Goal: Task Accomplishment & Management: Manage account settings

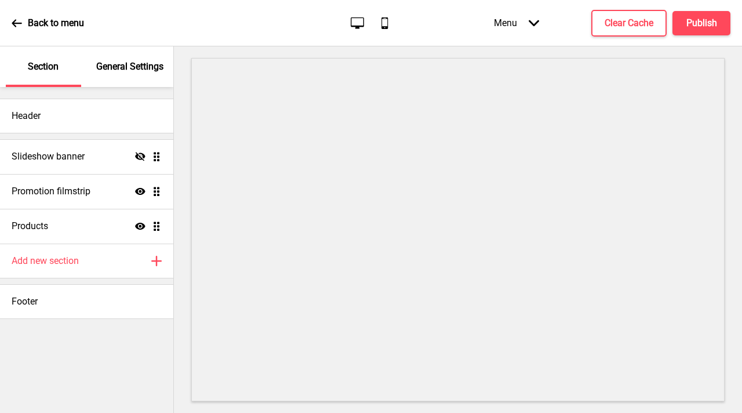
click at [99, 78] on div "General Settings" at bounding box center [130, 66] width 75 height 41
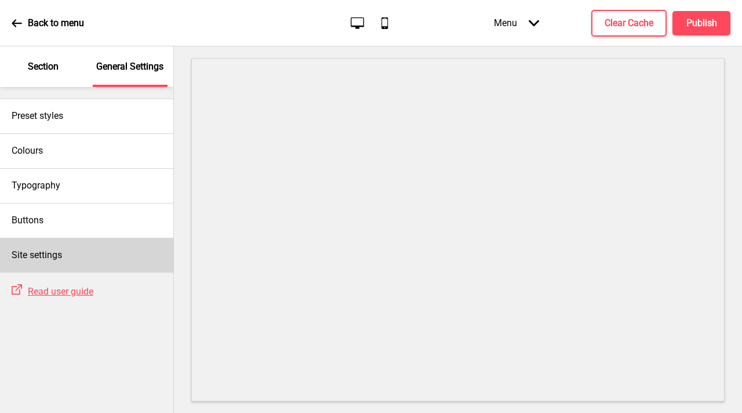
click at [63, 247] on div "Site settings" at bounding box center [86, 255] width 173 height 35
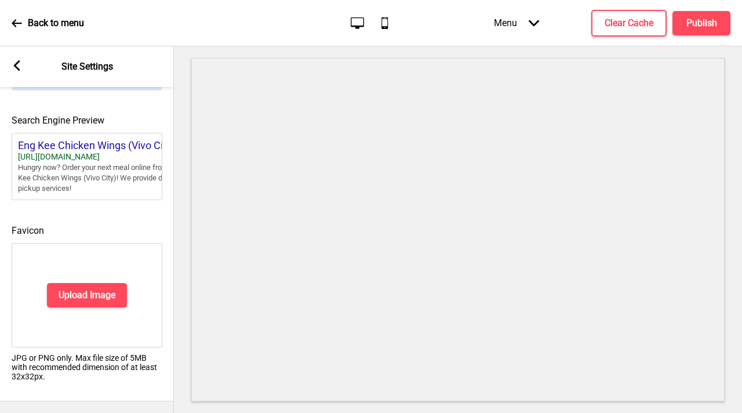
scroll to position [533, 0]
click at [100, 283] on button "Upload Image" at bounding box center [87, 295] width 80 height 24
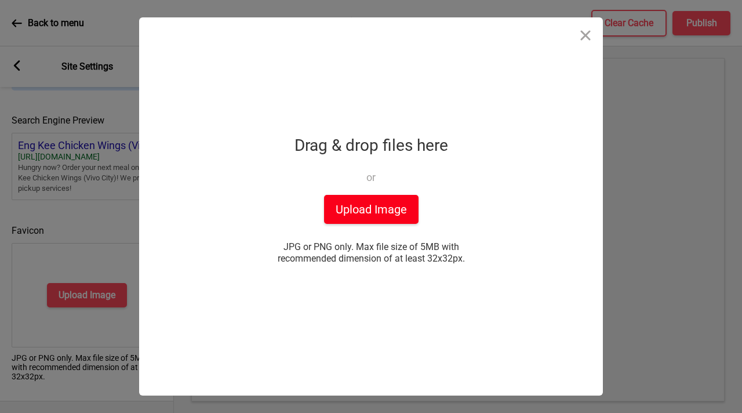
click at [338, 216] on button "Upload Image" at bounding box center [371, 209] width 95 height 29
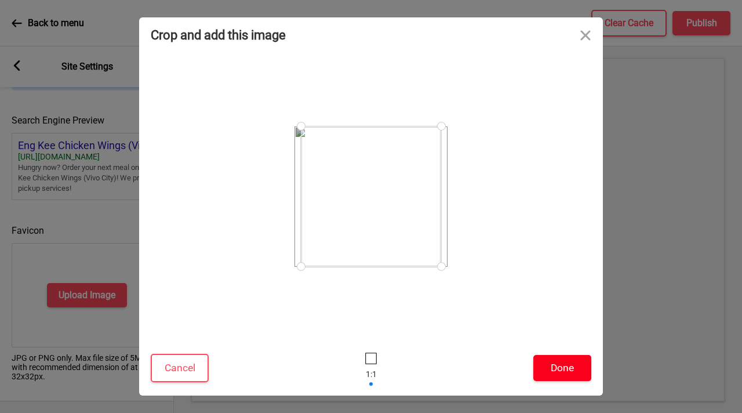
click at [569, 374] on button "Done" at bounding box center [563, 368] width 58 height 26
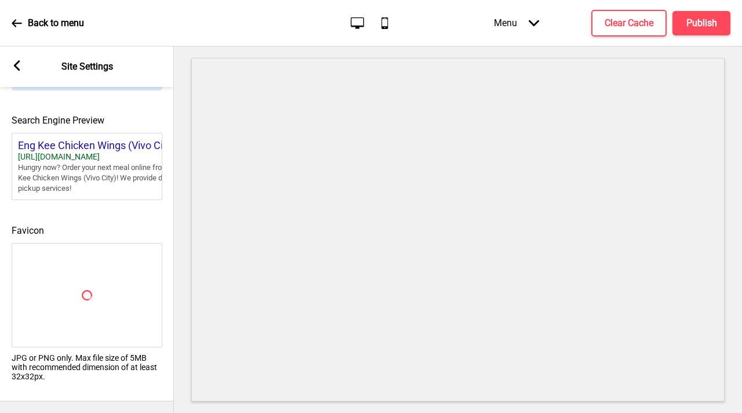
scroll to position [515, 0]
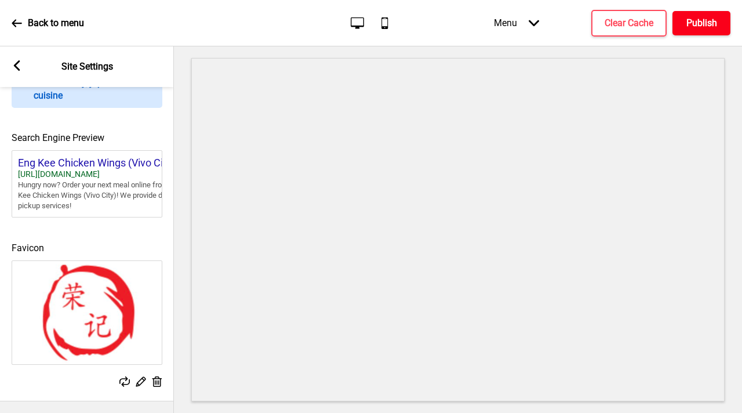
click at [705, 27] on h4 "Publish" at bounding box center [702, 23] width 31 height 13
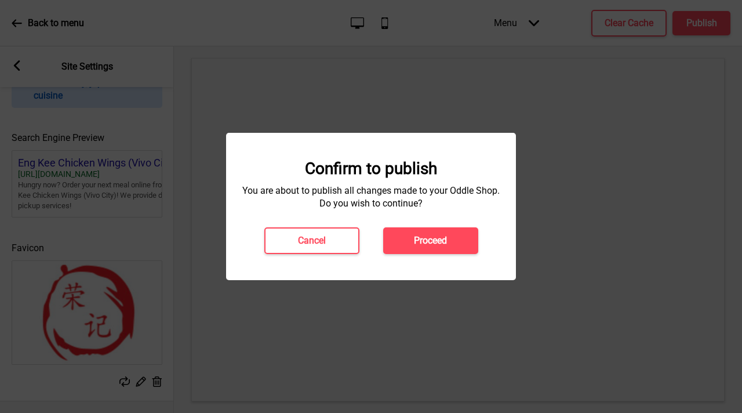
click at [404, 244] on button "Proceed" at bounding box center [430, 240] width 95 height 27
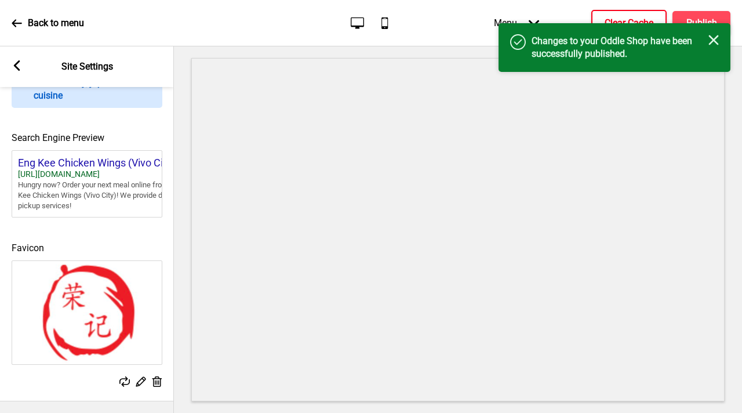
click at [608, 21] on h4 "Clear Cache" at bounding box center [629, 23] width 49 height 13
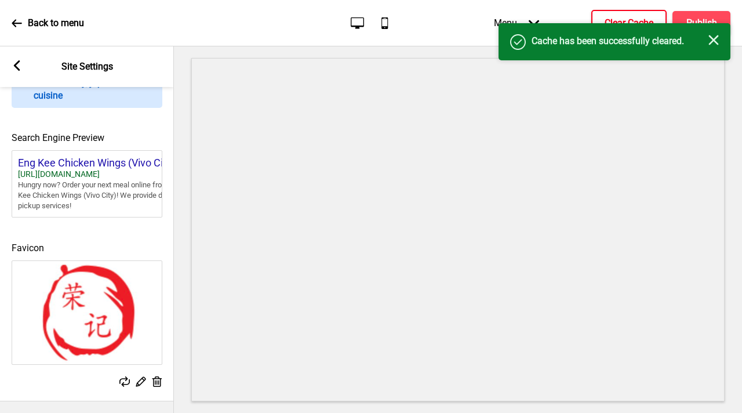
click at [690, 23] on div "Success Cache has been successfully cleared. Close" at bounding box center [615, 41] width 232 height 37
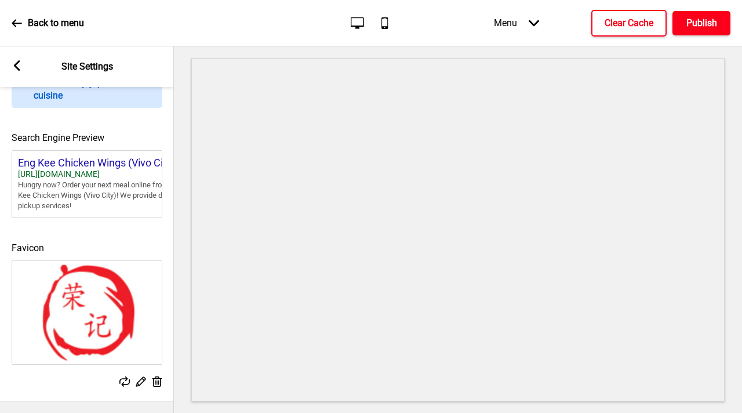
click at [690, 24] on h4 "Publish" at bounding box center [702, 23] width 31 height 13
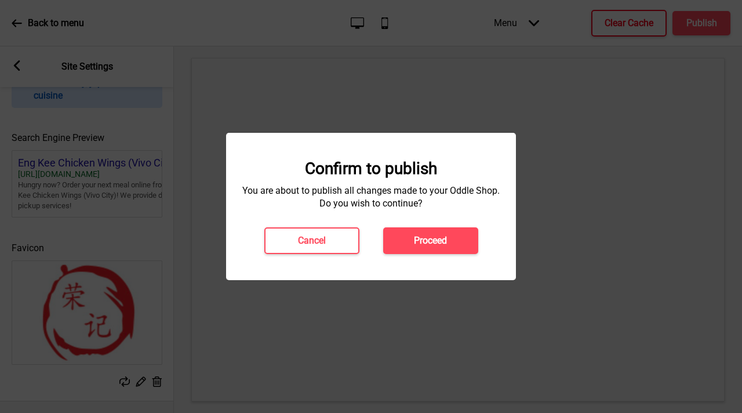
click at [426, 248] on button "Proceed" at bounding box center [430, 240] width 95 height 27
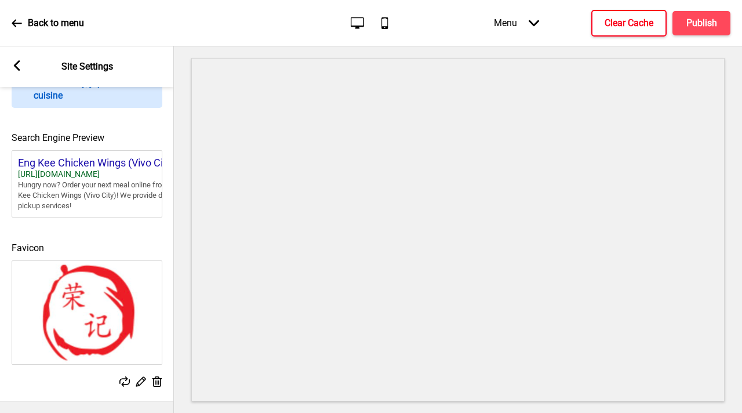
click at [16, 72] on div "Arrow left" at bounding box center [17, 66] width 10 height 13
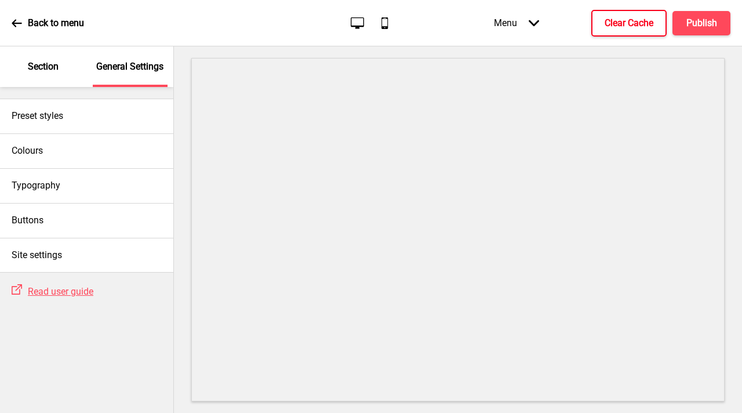
scroll to position [524, 0]
click at [62, 84] on div "Section" at bounding box center [43, 66] width 75 height 41
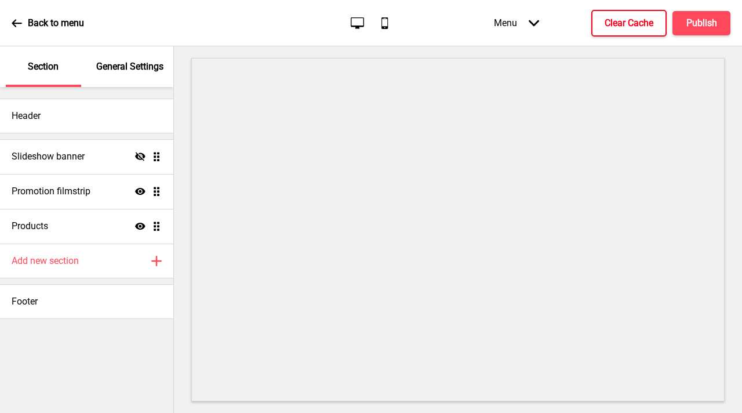
click at [111, 75] on div "General Settings" at bounding box center [130, 66] width 75 height 41
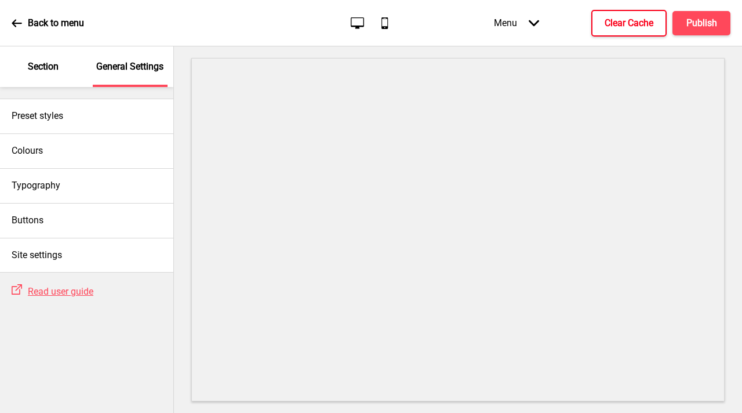
click at [42, 73] on p "Section" at bounding box center [43, 66] width 31 height 13
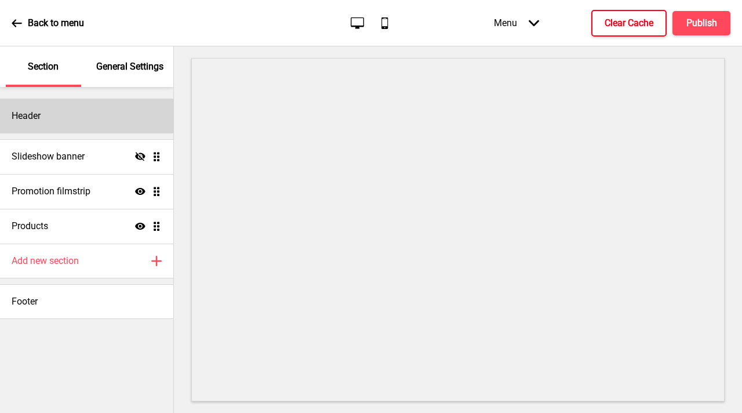
click at [52, 114] on div "Header" at bounding box center [86, 116] width 173 height 35
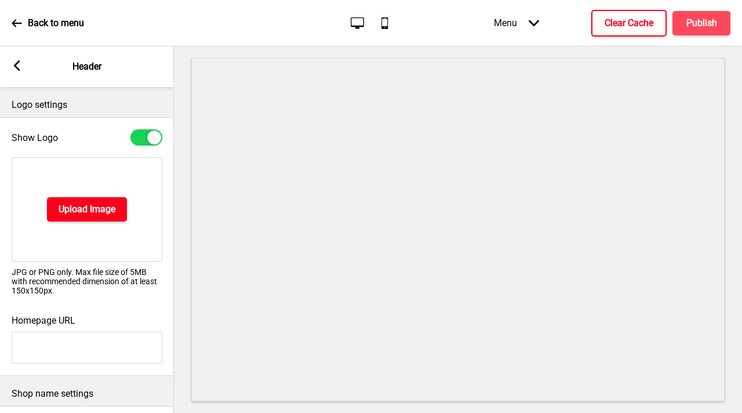
click at [89, 204] on h4 "Upload Image" at bounding box center [87, 209] width 57 height 13
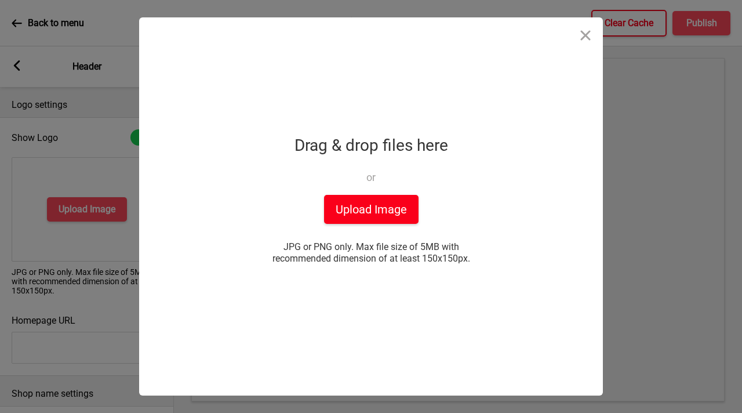
click at [363, 215] on button "Upload Image" at bounding box center [371, 209] width 95 height 29
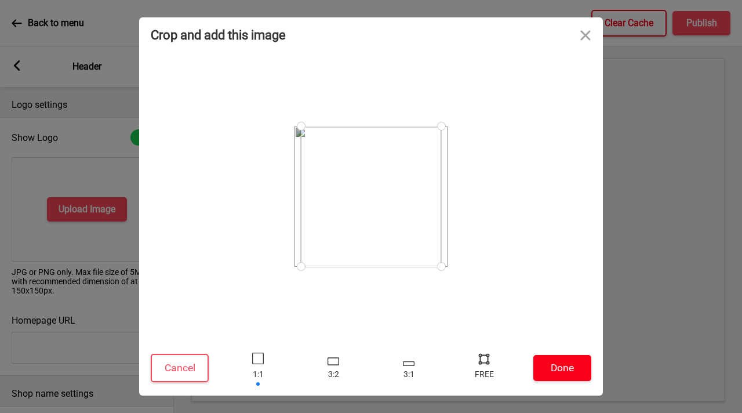
click at [570, 374] on button "Done" at bounding box center [563, 368] width 58 height 26
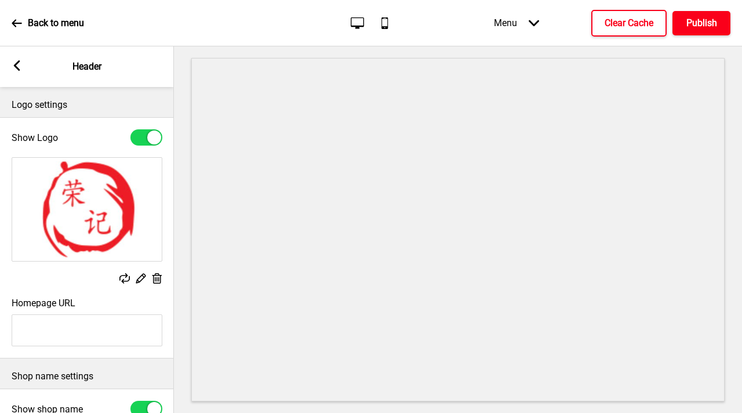
click at [703, 32] on button "Publish" at bounding box center [702, 23] width 58 height 24
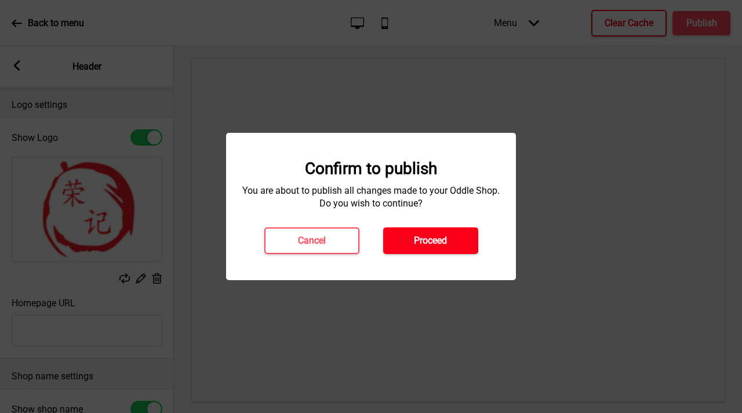
click at [398, 246] on button "Proceed" at bounding box center [430, 240] width 95 height 27
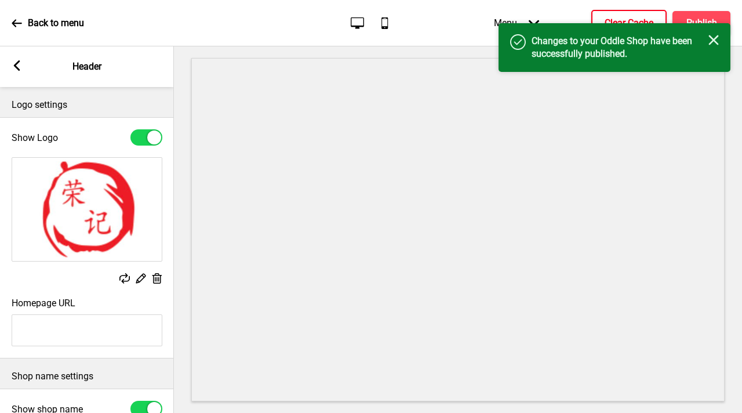
click at [613, 12] on button "Clear Cache" at bounding box center [629, 23] width 75 height 27
